Goal: Information Seeking & Learning: Learn about a topic

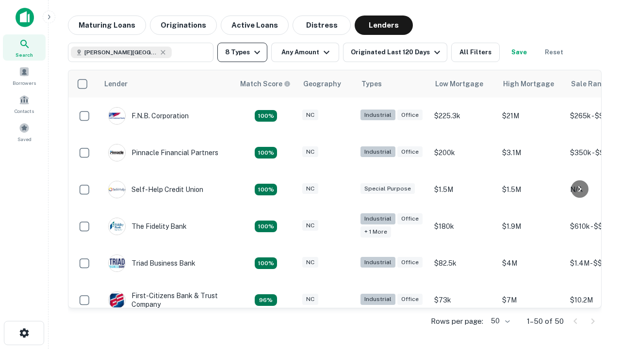
click at [242, 52] on button "8 Types" at bounding box center [242, 52] width 50 height 19
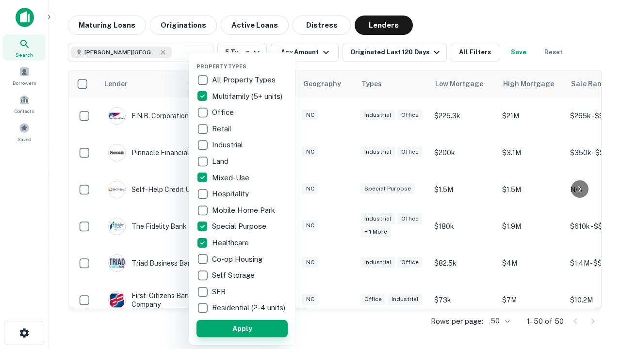
click at [242, 328] on button "Apply" at bounding box center [241, 328] width 91 height 17
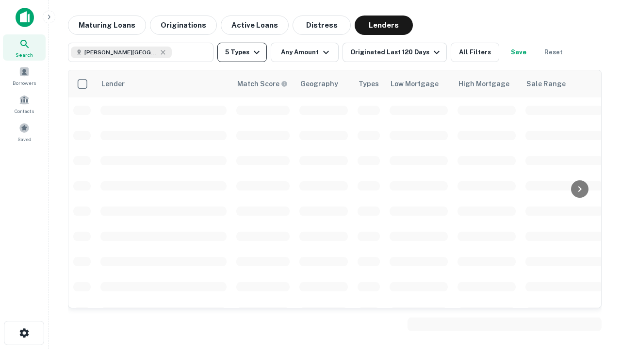
click at [242, 52] on button "5 Types" at bounding box center [241, 52] width 49 height 19
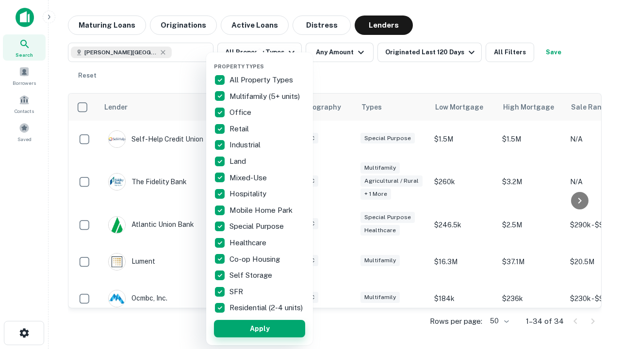
click at [260, 328] on button "Apply" at bounding box center [259, 328] width 91 height 17
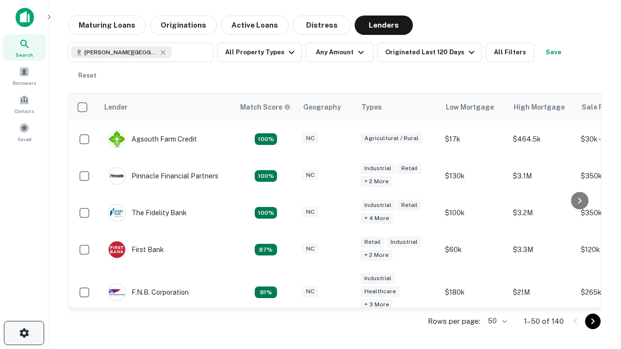
click at [24, 333] on icon "button" at bounding box center [24, 333] width 12 height 12
